Goal: Task Accomplishment & Management: Manage account settings

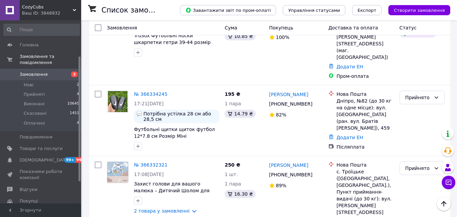
scroll to position [68, 0]
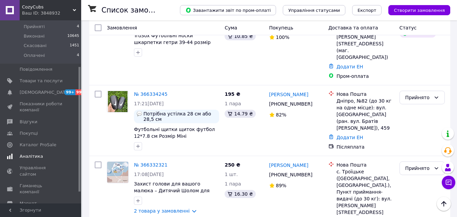
click at [28, 153] on span "Аналітика" at bounding box center [31, 156] width 23 height 6
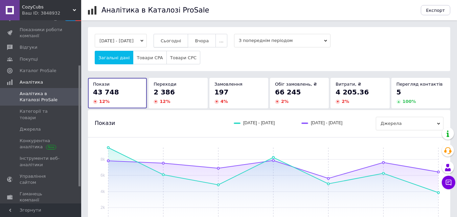
click at [176, 39] on span "Сьогодні" at bounding box center [171, 40] width 21 height 5
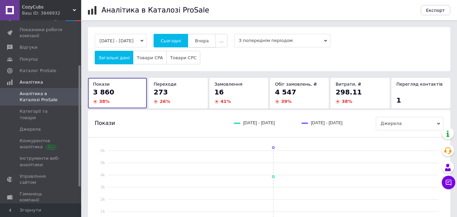
click at [209, 39] on span "Вчора" at bounding box center [202, 40] width 14 height 5
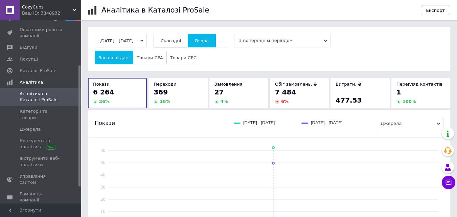
click at [173, 36] on button "Сьогодні" at bounding box center [171, 41] width 35 height 14
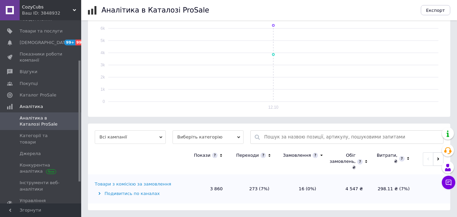
scroll to position [25, 0]
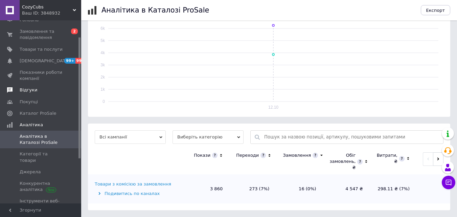
click at [30, 88] on span "Відгуки" at bounding box center [29, 90] width 18 height 6
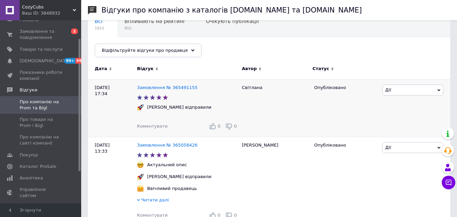
scroll to position [68, 0]
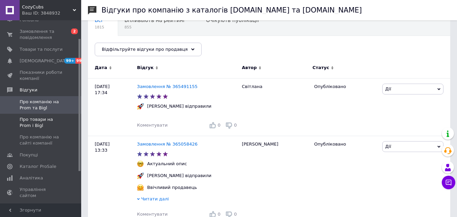
click at [29, 118] on span "Про товари на Prom і Bigl" at bounding box center [41, 122] width 43 height 12
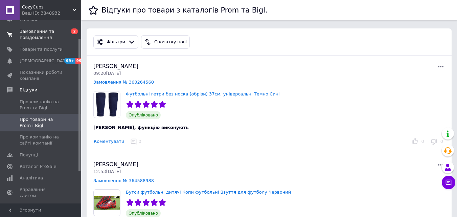
click at [38, 40] on span "Замовлення та повідомлення" at bounding box center [41, 34] width 43 height 12
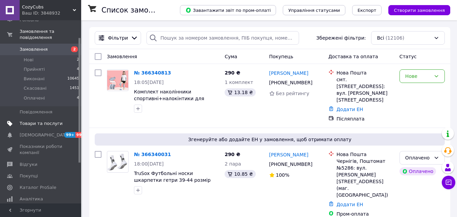
click at [31, 120] on span "Товари та послуги" at bounding box center [41, 123] width 43 height 6
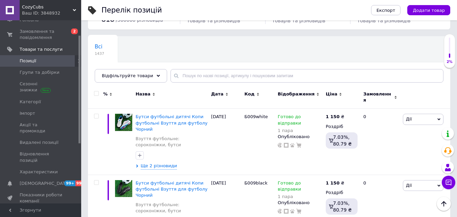
scroll to position [34, 0]
